Goal: Information Seeking & Learning: Learn about a topic

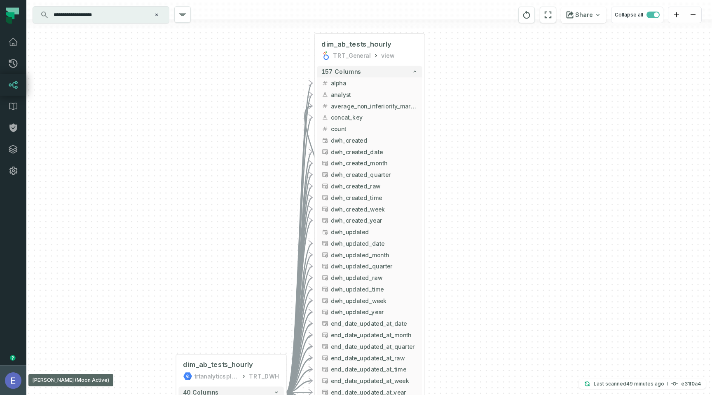
click at [16, 379] on img "button" at bounding box center [13, 380] width 16 height 16
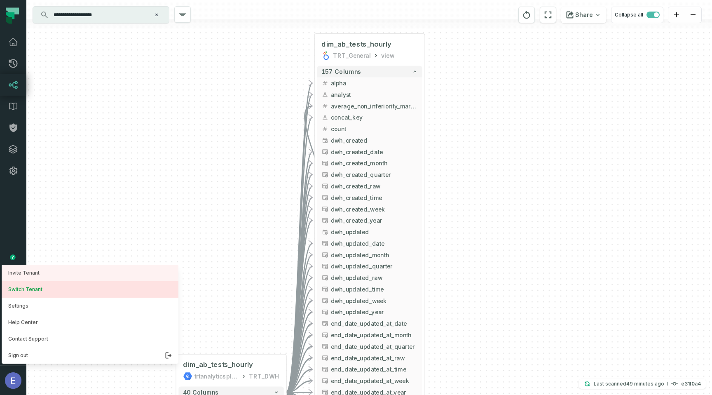
click at [49, 290] on button "Switch Tenant" at bounding box center [90, 289] width 177 height 16
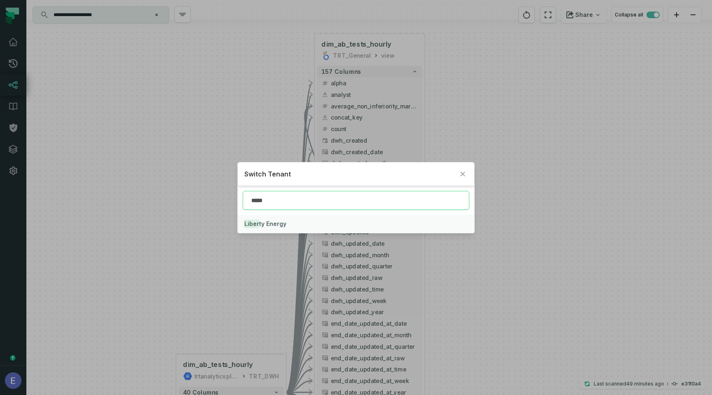
type input "*****"
click at [304, 222] on button "Liber ty Energy" at bounding box center [356, 224] width 237 height 18
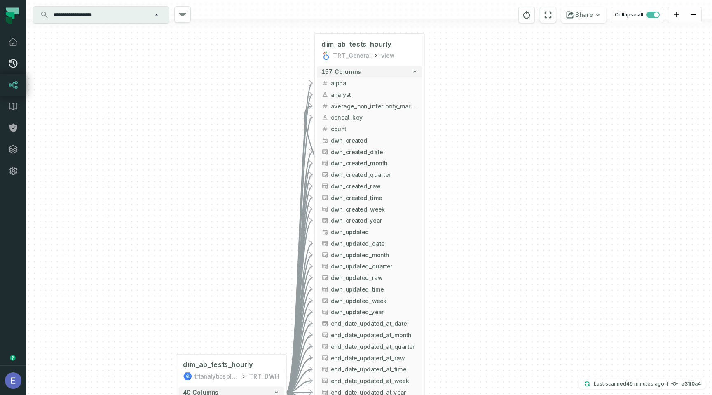
click at [11, 66] on icon at bounding box center [13, 63] width 9 height 9
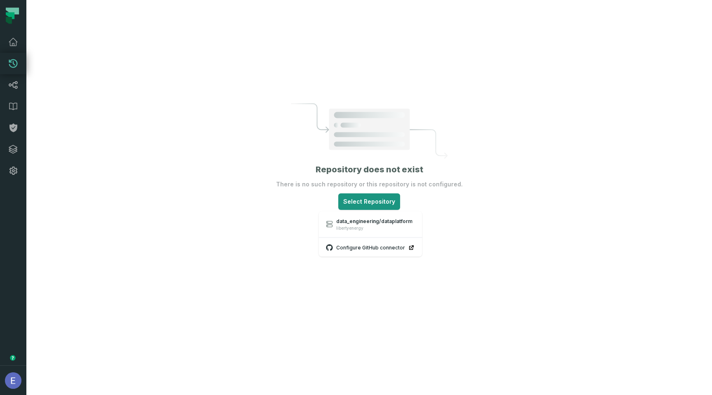
click at [360, 194] on html "Pull Requests Dashboard Lineage Data Catalog Policies Integrations Settings [PE…" at bounding box center [356, 197] width 712 height 395
click at [362, 224] on div "data_engineering/dataplatform libertyenergy" at bounding box center [374, 224] width 76 height 13
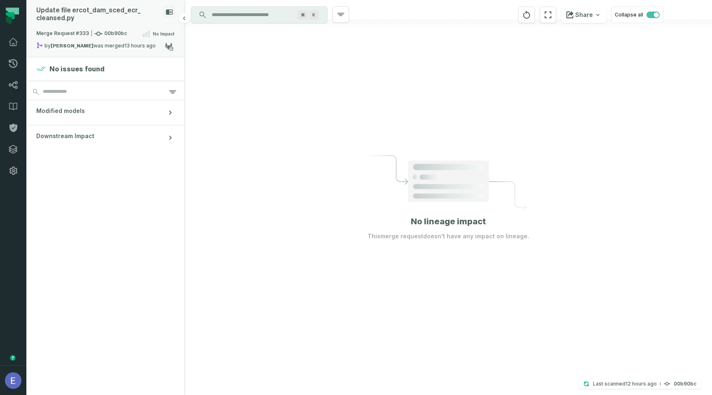
click at [152, 26] on div "Update file ercot_ dam_ sced_ ecr_ cleansed.py" at bounding box center [105, 18] width 138 height 22
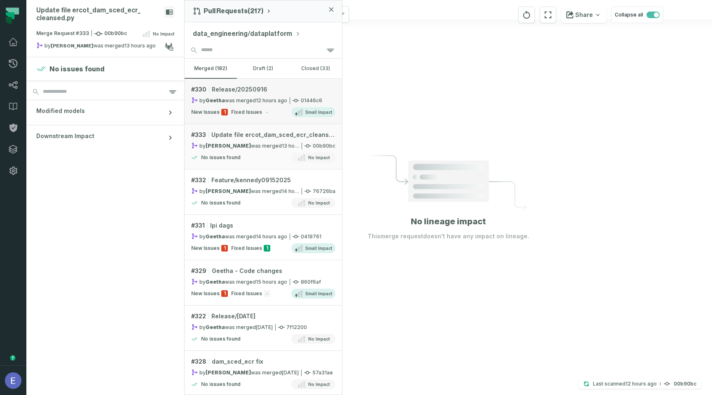
click at [272, 96] on link "# 330 Release/20250916 by Geetha was merged [DATE] 2:55:40 AM 01446c6 New Issue…" at bounding box center [263, 101] width 157 height 45
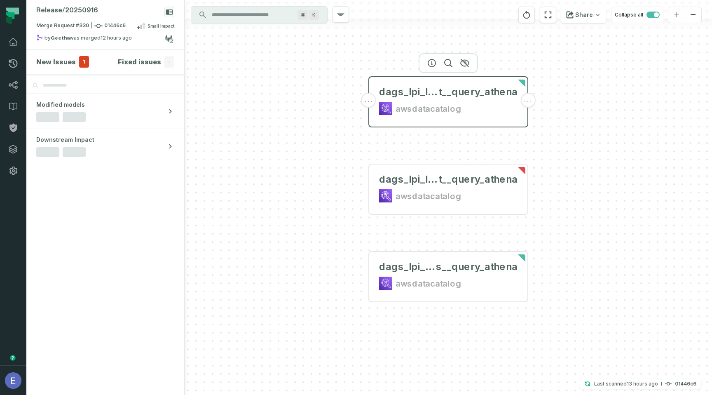
click at [410, 103] on div "awsdatacatalog" at bounding box center [429, 108] width 66 height 13
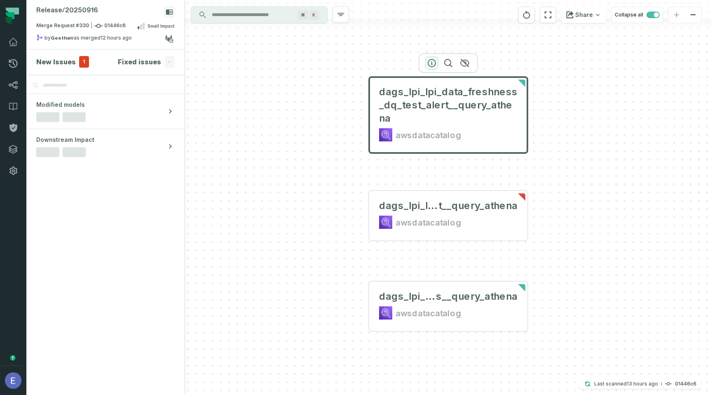
click at [427, 65] on icon "button" at bounding box center [432, 63] width 10 height 10
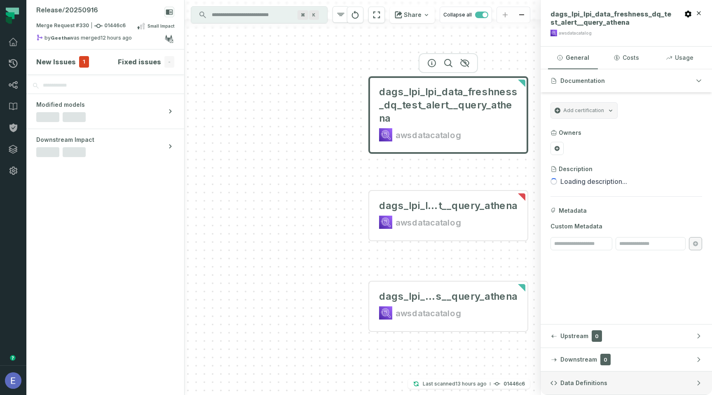
click at [653, 378] on button "Data Definitions" at bounding box center [626, 382] width 171 height 23
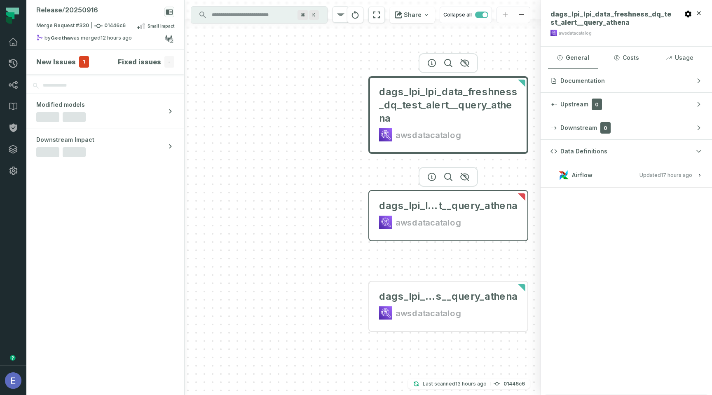
click at [470, 221] on div "awsdatacatalog" at bounding box center [448, 222] width 138 height 13
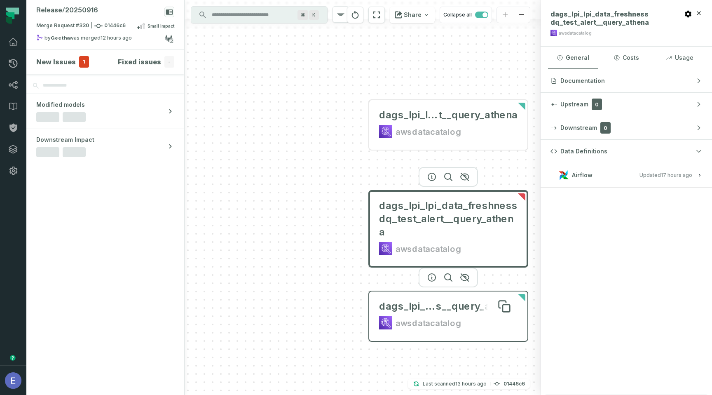
click at [459, 305] on span "s__query_athena" at bounding box center [477, 306] width 82 height 13
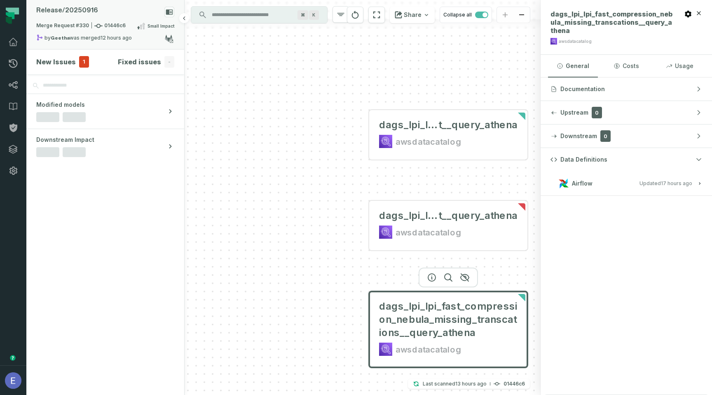
click at [129, 30] on div "Merge Request #330 01446c6 Small Impact" at bounding box center [105, 27] width 138 height 13
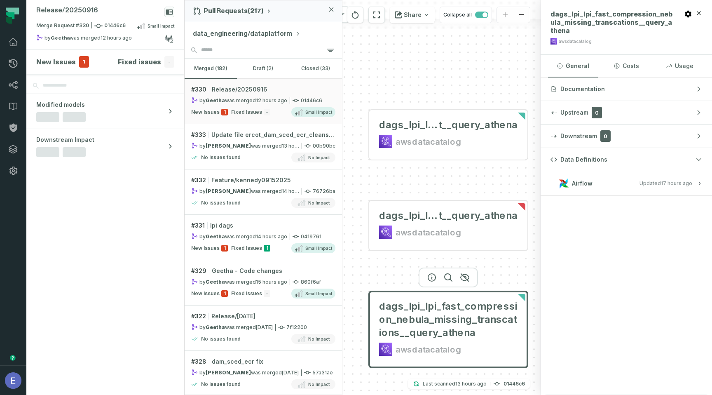
click at [228, 30] on button "data_engineering/dataplatform" at bounding box center [247, 34] width 108 height 10
click at [280, 247] on div "Pull Requests (217) data_engineering/dataplatform Choose repository: data_ engi…" at bounding box center [263, 197] width 158 height 395
click at [285, 244] on div "New Issues 1 Fixed Issues 1 Small Impact" at bounding box center [263, 248] width 144 height 10
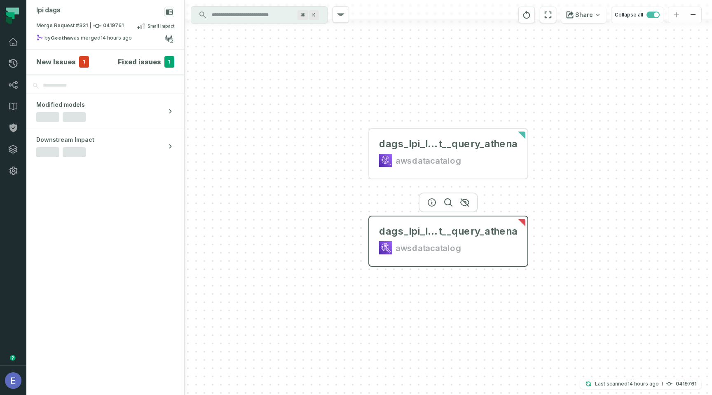
click at [436, 238] on div "dags_lpi_lpi_data_freshness dq_test_aler t__query_athena awsdatacatalog" at bounding box center [449, 240] width 152 height 40
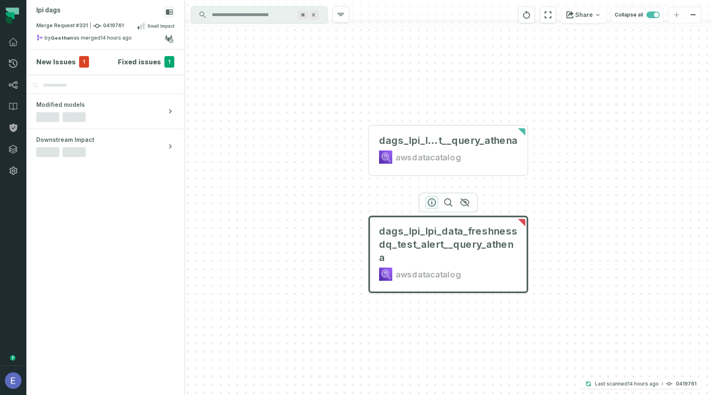
click at [433, 201] on icon "button" at bounding box center [432, 202] width 10 height 10
click at [432, 111] on icon "button" at bounding box center [432, 112] width 10 height 10
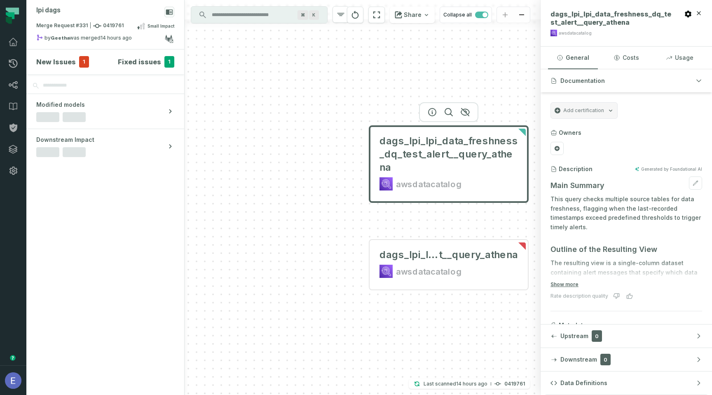
scroll to position [51, 0]
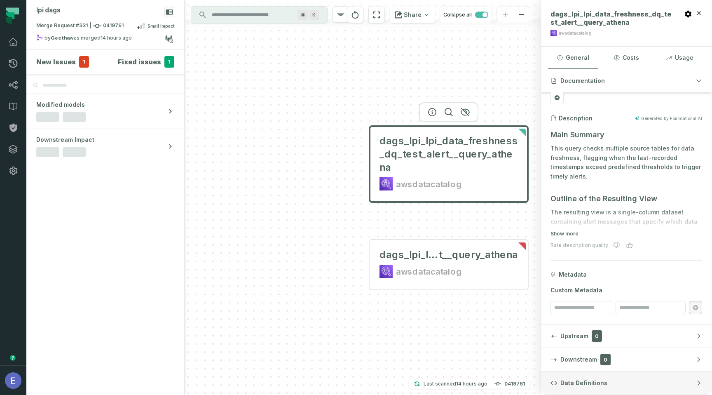
click at [580, 376] on button "Data Definitions" at bounding box center [626, 382] width 171 height 23
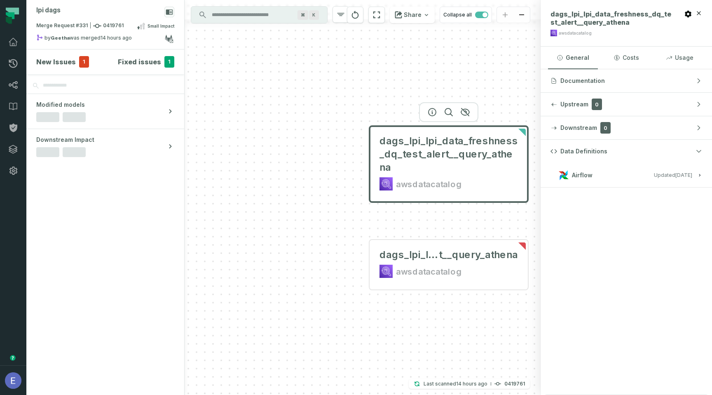
click at [224, 18] on input "Discovery Provider cmdk menu" at bounding box center [252, 14] width 90 height 13
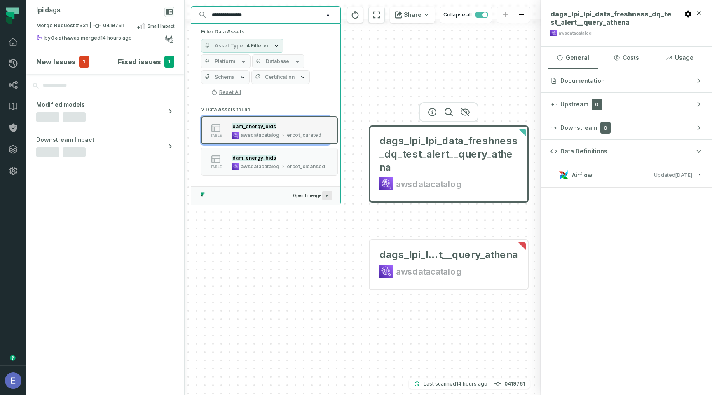
type input "**********"
click at [270, 134] on div "awsdatacatalog" at bounding box center [260, 135] width 39 height 7
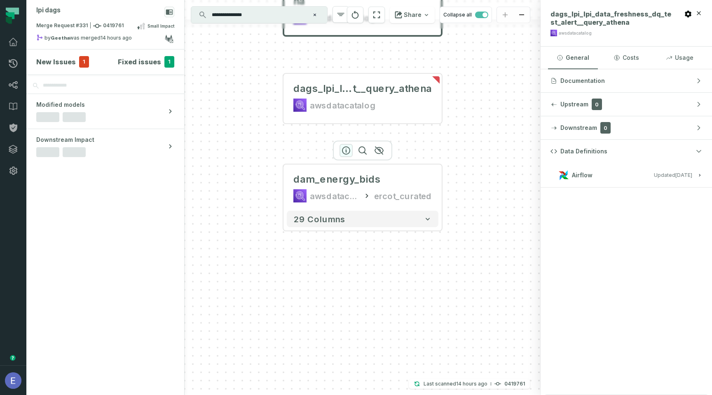
click at [346, 152] on icon "button" at bounding box center [345, 150] width 7 height 7
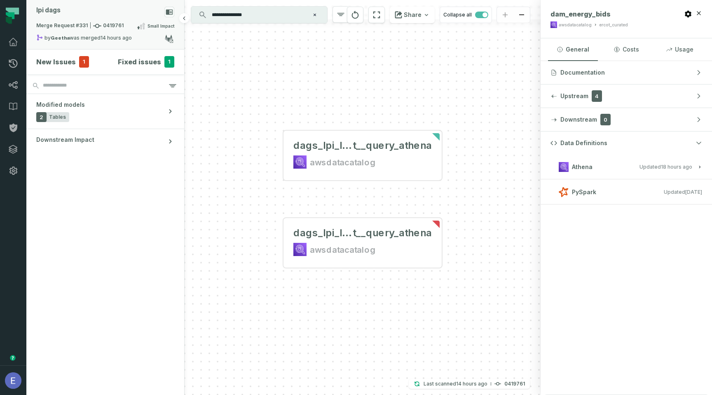
click at [167, 23] on span "Small Impact" at bounding box center [161, 26] width 27 height 7
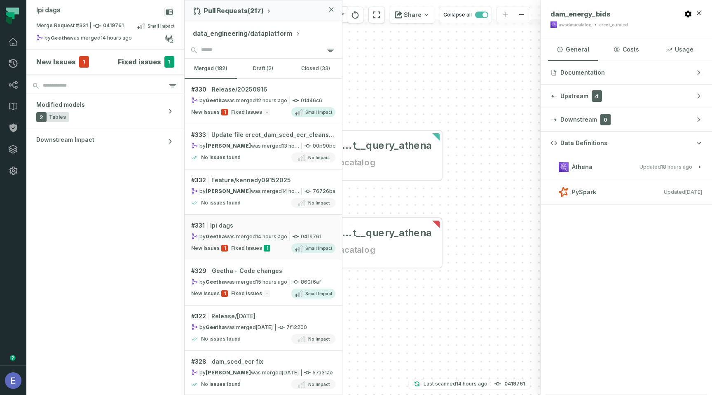
click at [242, 33] on button "data_engineering/dataplatform" at bounding box center [247, 34] width 108 height 10
click at [14, 148] on icon at bounding box center [13, 149] width 10 height 10
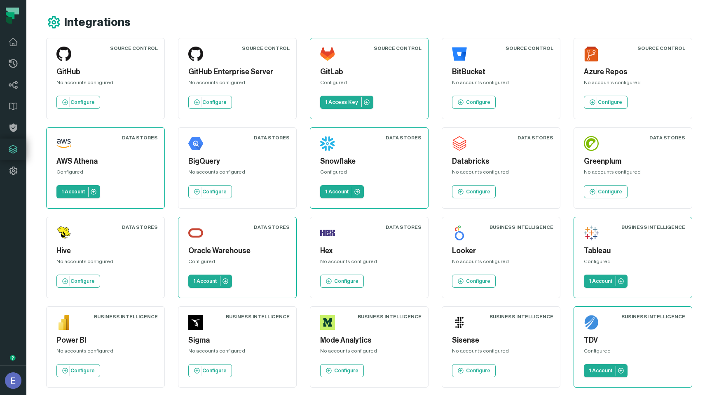
click at [340, 72] on h5 "GitLab" at bounding box center [369, 71] width 98 height 11
click at [345, 96] on link "1 Access Key" at bounding box center [346, 102] width 53 height 13
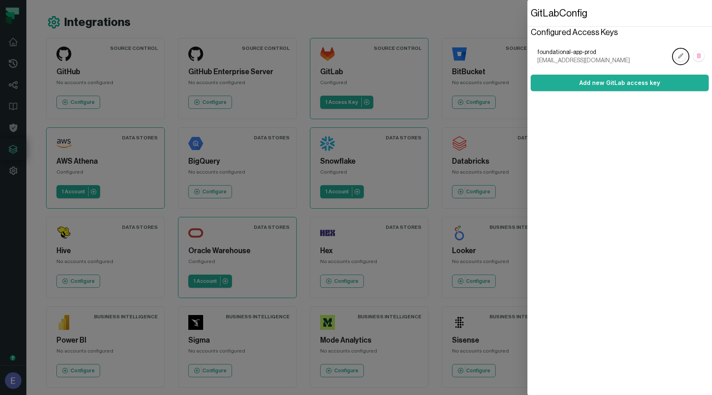
click at [528, 52] on dialog "GitLab Config Configured Access Keys foundational-app-prod [EMAIL_ADDRESS][DOMA…" at bounding box center [620, 197] width 185 height 395
